Goal: Task Accomplishment & Management: Manage account settings

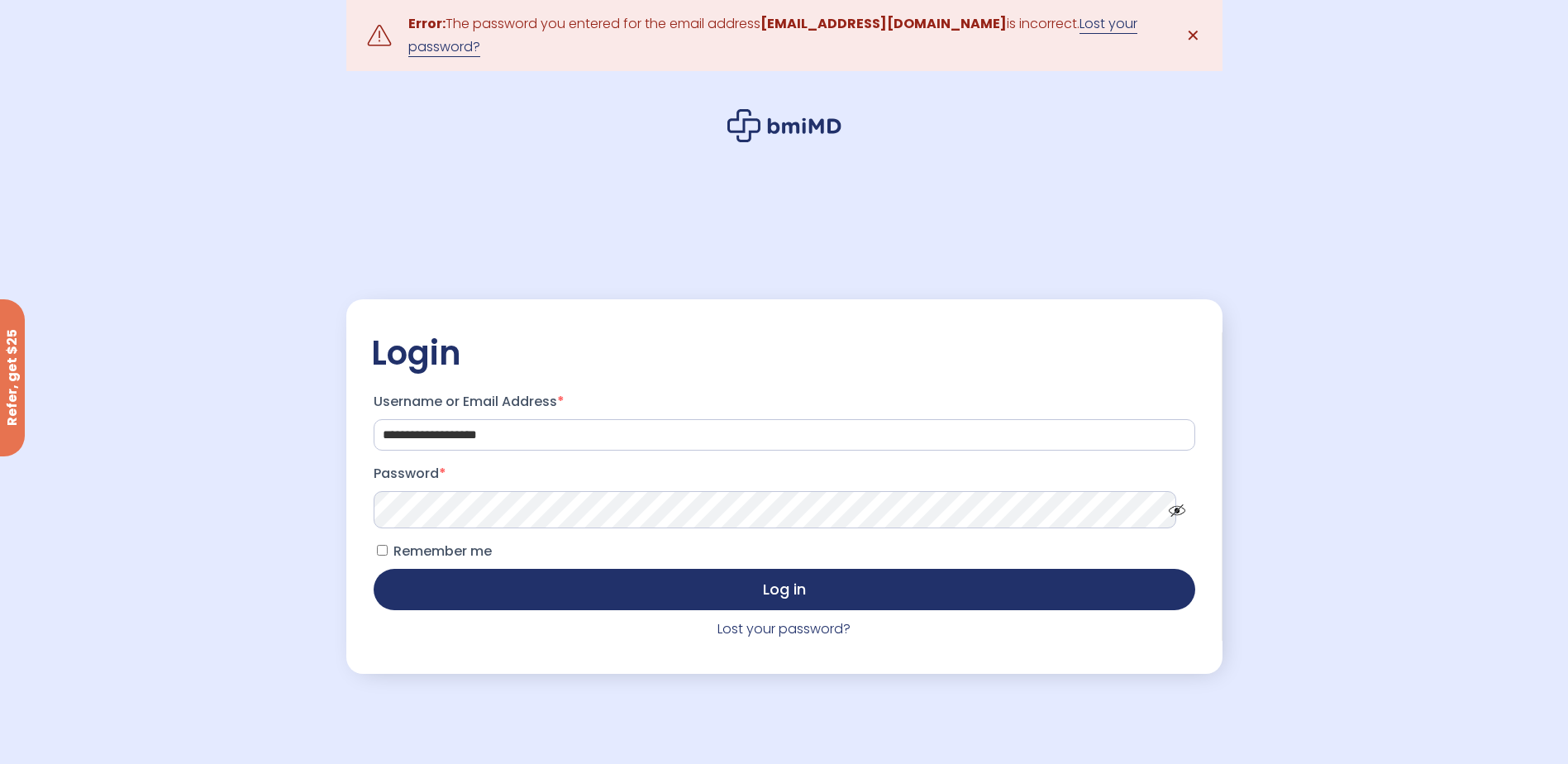
click at [1072, 30] on link "Lost your password?" at bounding box center [772, 35] width 729 height 43
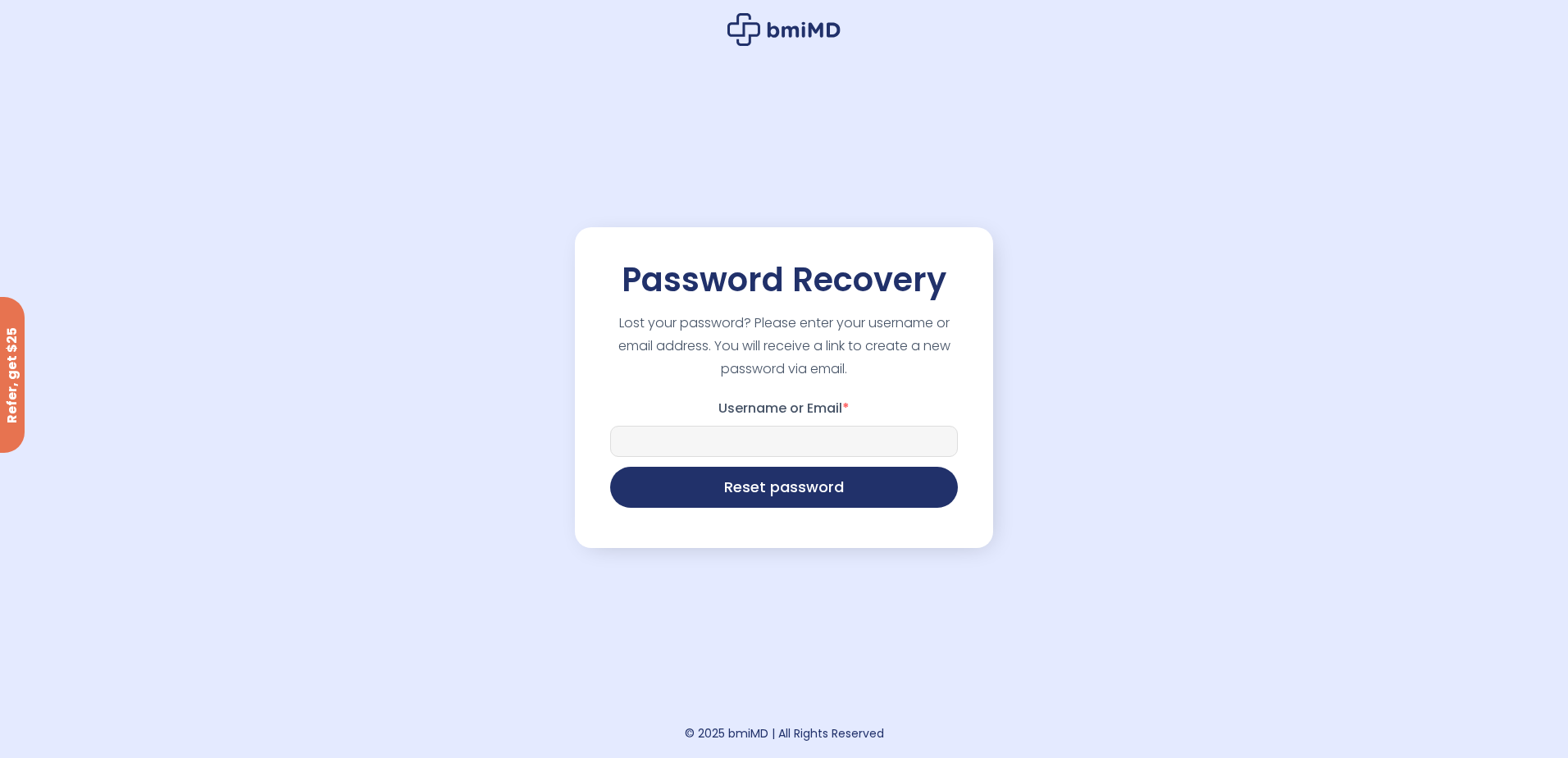
click at [773, 448] on input "Username or Email *" at bounding box center [784, 441] width 347 height 31
type input "**********"
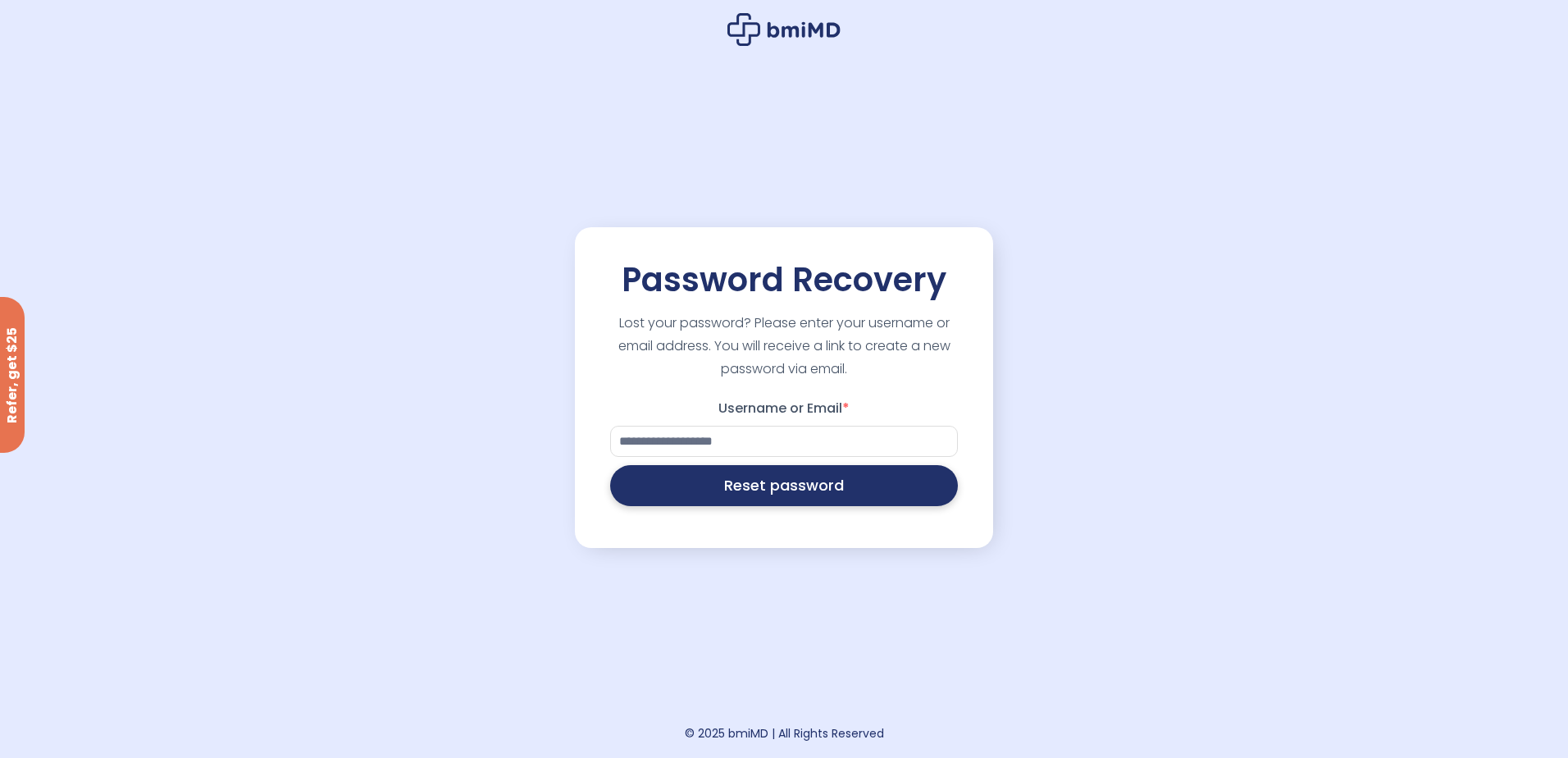
click at [767, 487] on button "Reset password" at bounding box center [784, 486] width 347 height 41
